Goal: Find specific page/section: Find specific page/section

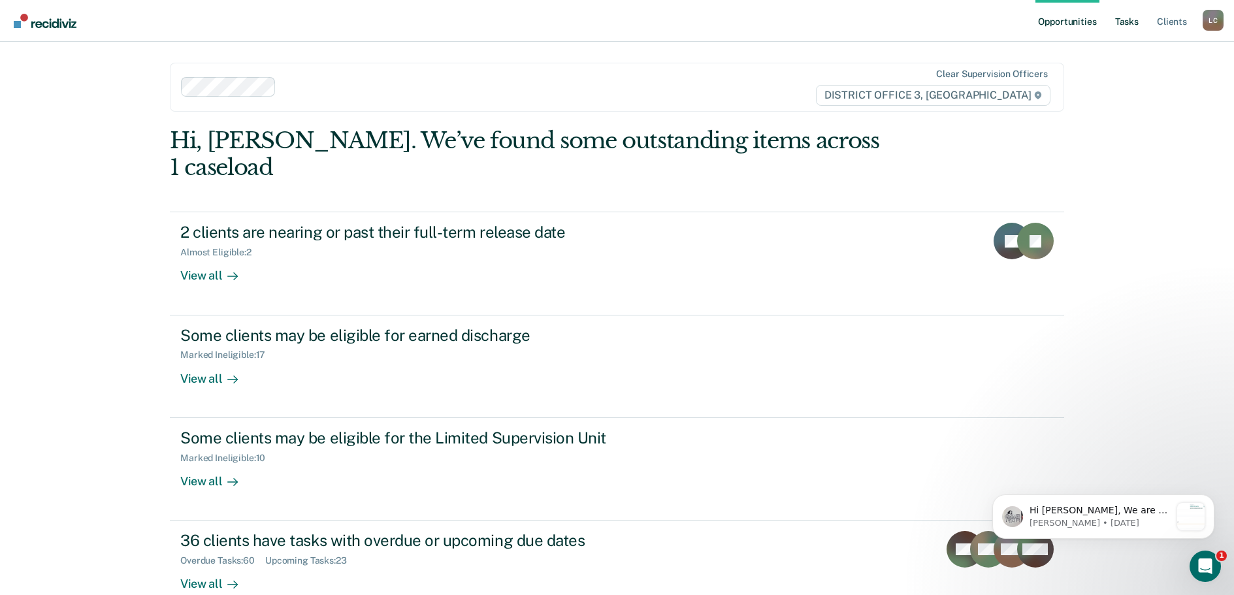
click at [1129, 19] on link "Tasks" at bounding box center [1126, 21] width 29 height 42
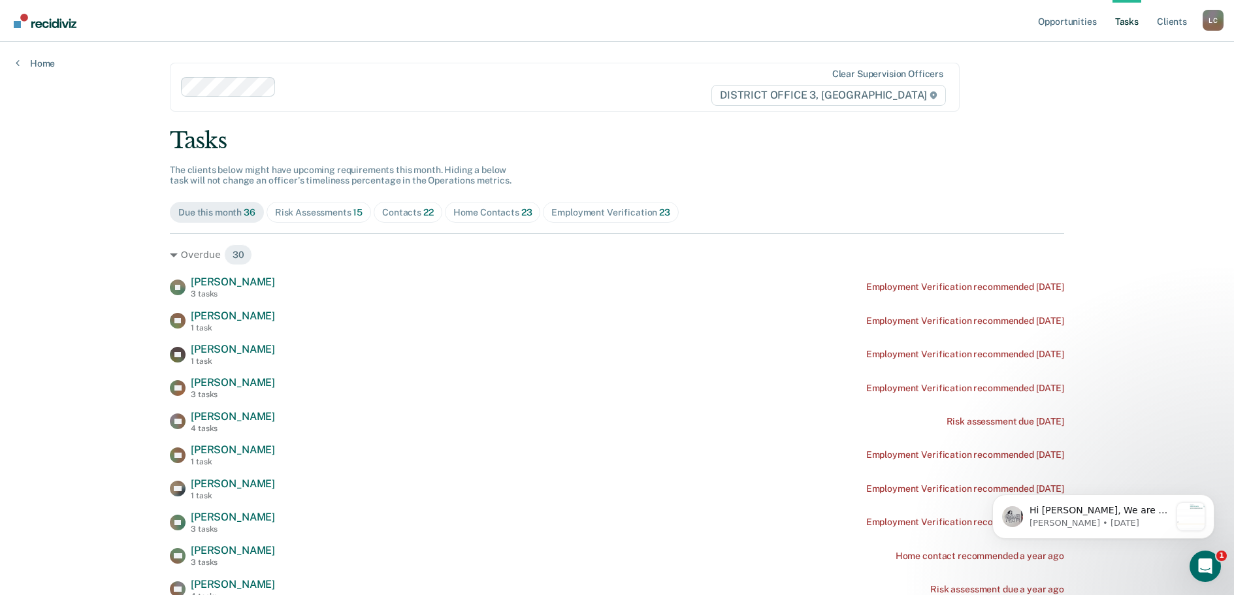
click at [496, 207] on div "Home Contacts 23" at bounding box center [492, 212] width 79 height 11
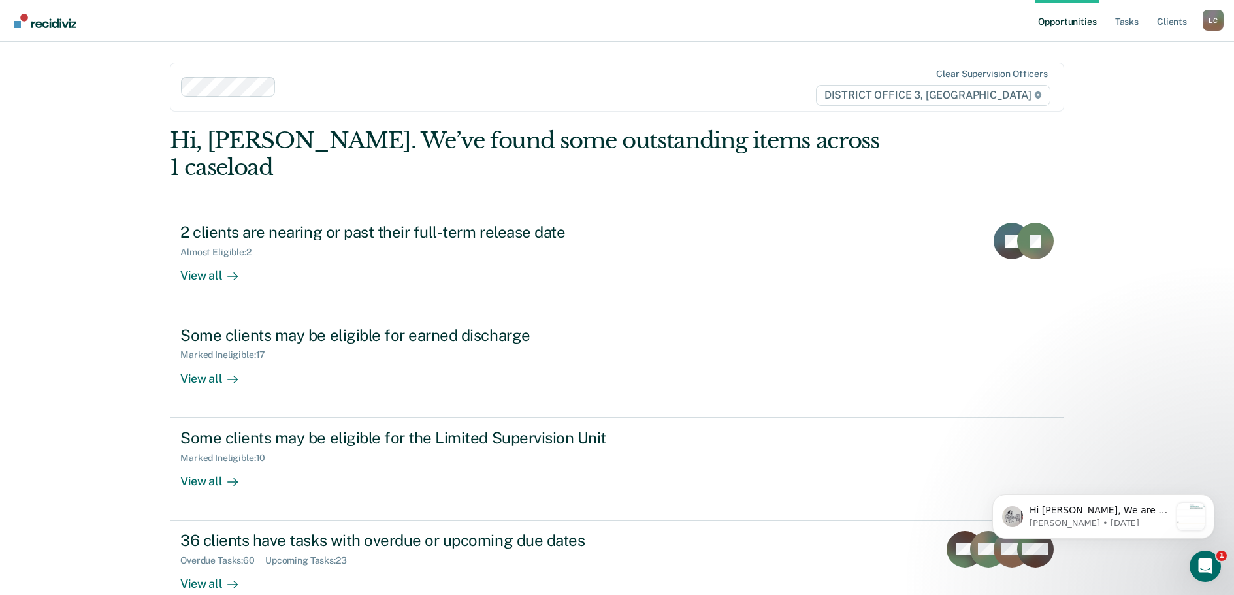
click at [406, 80] on div at bounding box center [535, 87] width 509 height 15
click at [1128, 20] on link "Tasks" at bounding box center [1126, 21] width 29 height 42
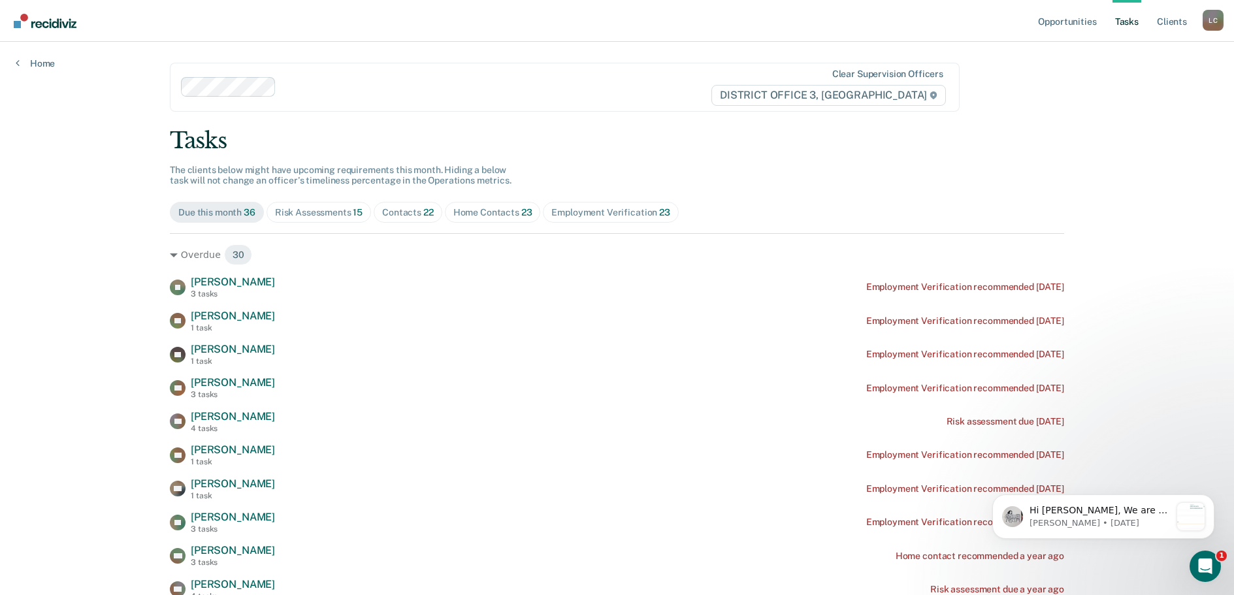
click at [334, 210] on div "Risk Assessments 15" at bounding box center [319, 212] width 88 height 11
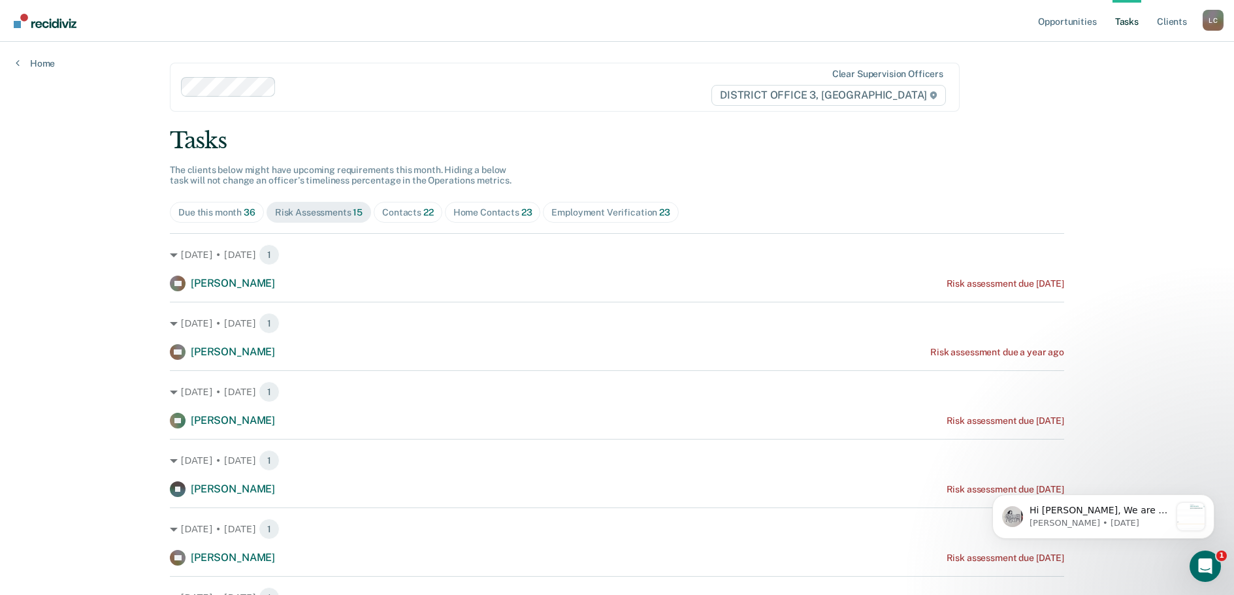
click at [411, 213] on div "Contacts 22" at bounding box center [408, 212] width 52 height 11
